Goal: Information Seeking & Learning: Learn about a topic

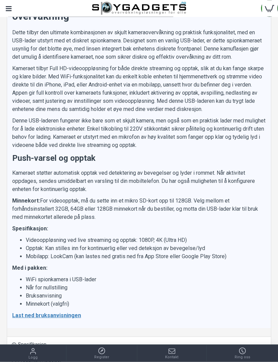
scroll to position [727, 0]
click at [61, 316] on u "Last ned bruksanvisningen" at bounding box center [46, 315] width 69 height 6
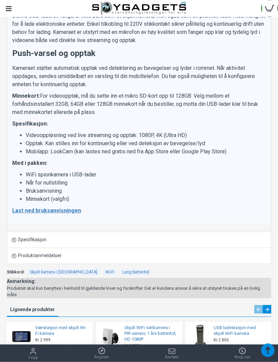
scroll to position [831, 0]
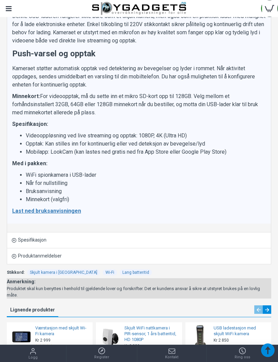
click at [262, 240] on link "Spesifikasjon" at bounding box center [139, 241] width 264 height 16
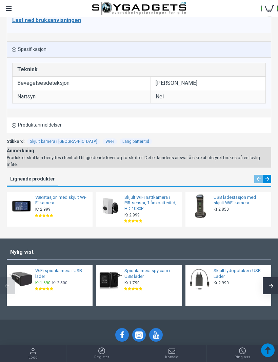
scroll to position [1035, 0]
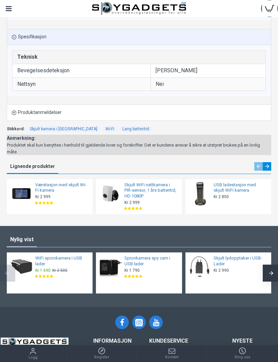
click at [228, 258] on link "Skjult lydopptaker i USB-Lader" at bounding box center [241, 262] width 54 height 12
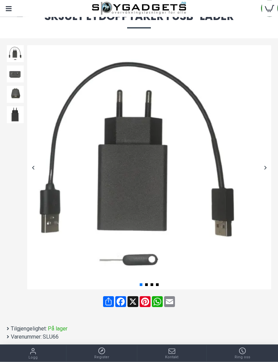
scroll to position [47, 0]
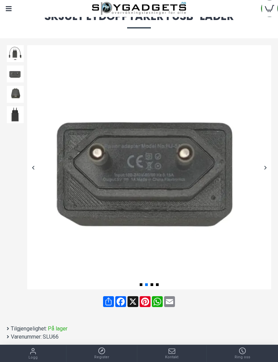
click at [268, 163] on div at bounding box center [266, 168] width 12 height 12
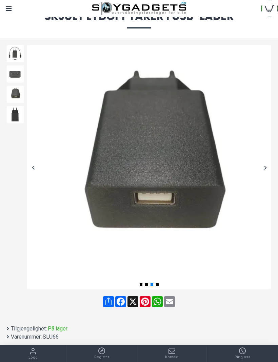
click at [269, 165] on div at bounding box center [266, 168] width 12 height 12
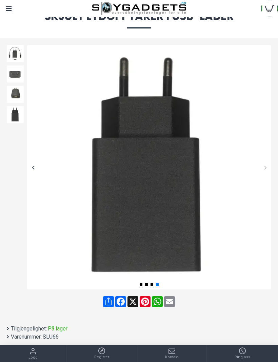
click at [268, 164] on div at bounding box center [266, 168] width 12 height 12
click at [268, 166] on div at bounding box center [266, 168] width 12 height 12
click at [31, 172] on div at bounding box center [33, 168] width 12 height 12
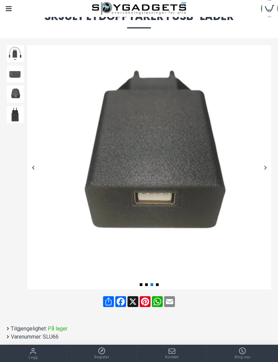
click at [34, 167] on div at bounding box center [33, 168] width 12 height 12
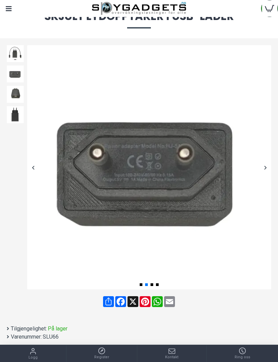
click at [34, 166] on div at bounding box center [33, 168] width 12 height 12
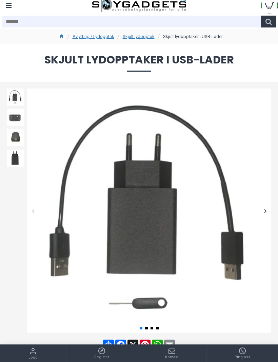
scroll to position [0, 0]
